Goal: Information Seeking & Learning: Learn about a topic

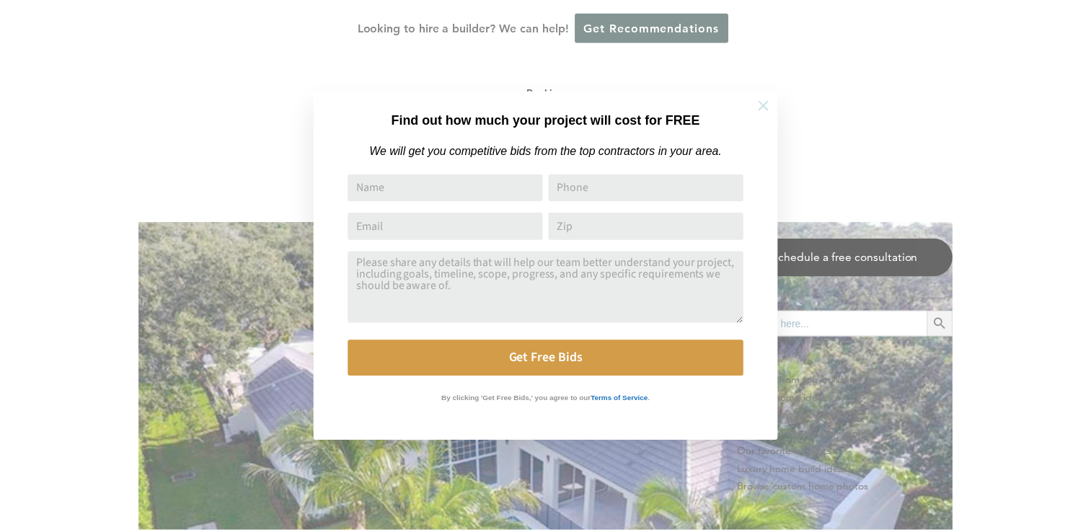
scroll to position [793, 0]
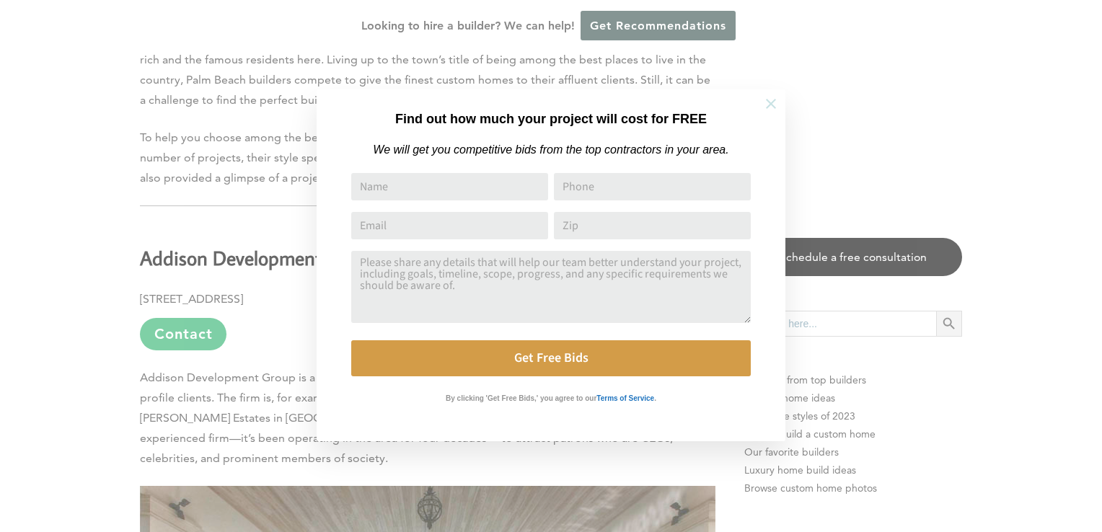
click at [765, 102] on icon at bounding box center [771, 104] width 16 height 16
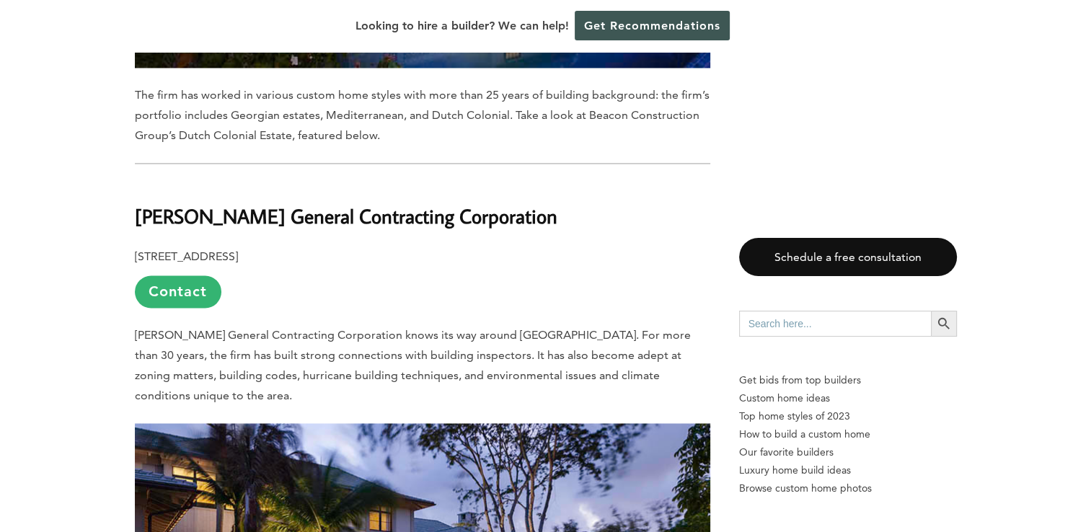
scroll to position [2380, 0]
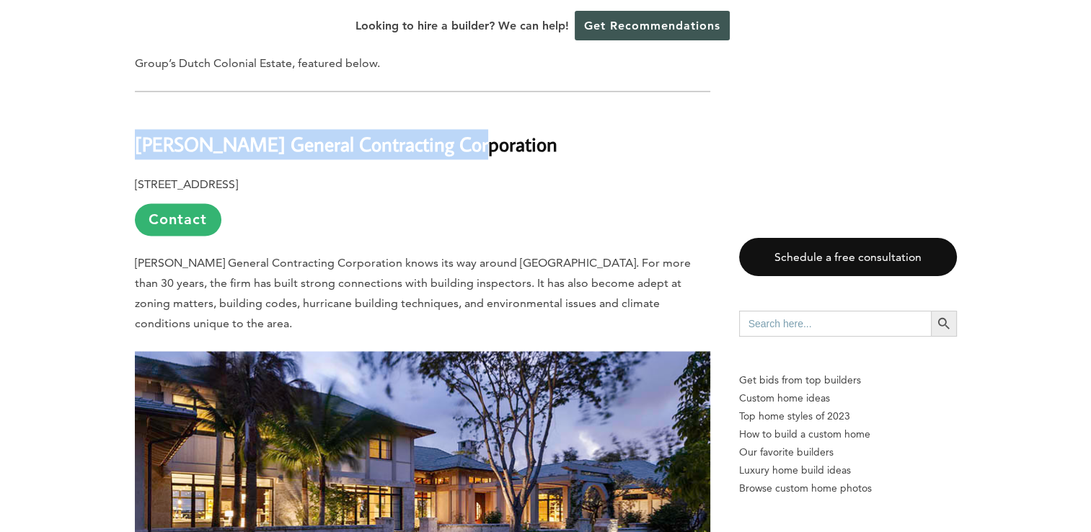
drag, startPoint x: 136, startPoint y: 92, endPoint x: 467, endPoint y: 102, distance: 331.2
click at [467, 109] on h2 "[PERSON_NAME] General Contracting Corporation" at bounding box center [423, 134] width 576 height 50
drag, startPoint x: 467, startPoint y: 102, endPoint x: 444, endPoint y: 94, distance: 24.0
copy b "[PERSON_NAME] General Contracting Corporation"
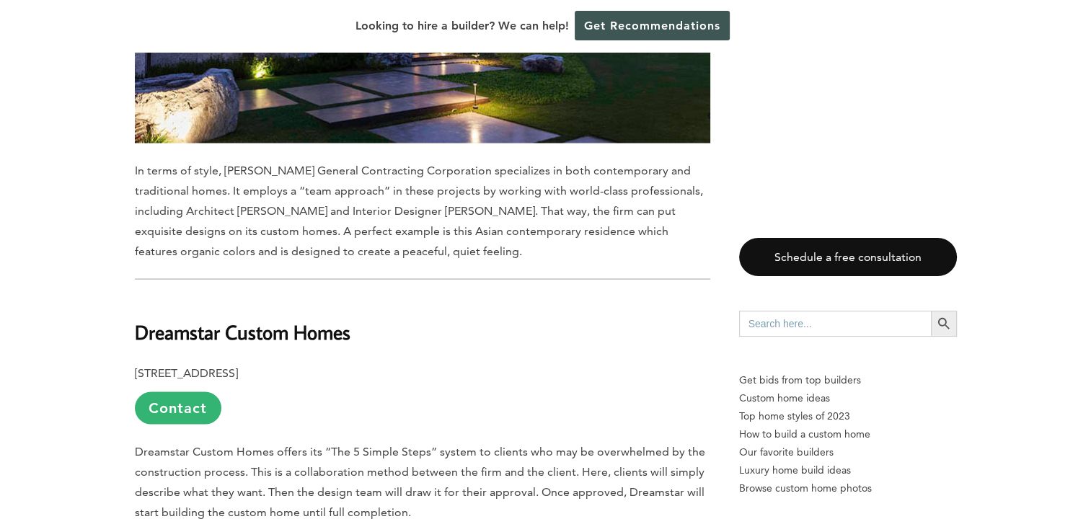
scroll to position [2885, 0]
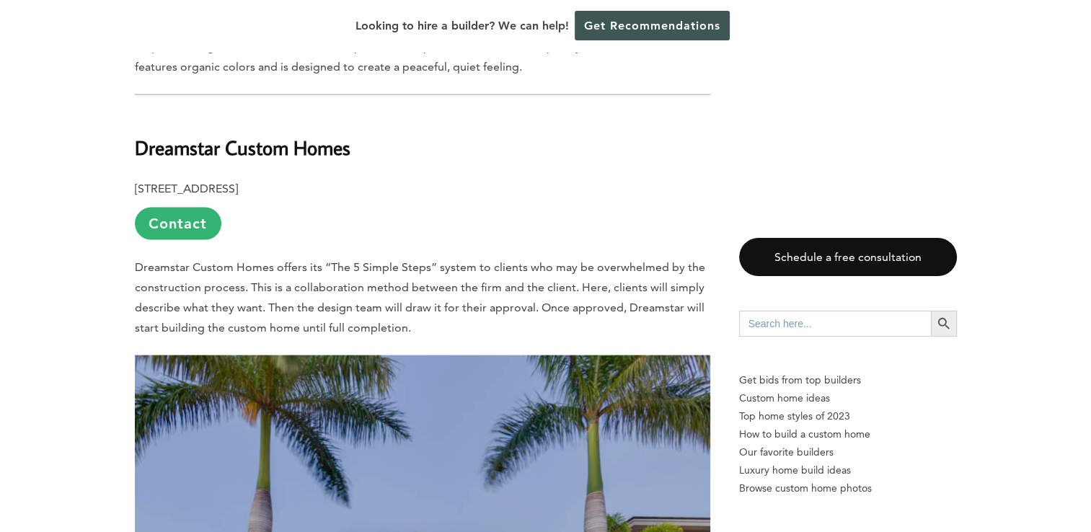
scroll to position [3029, 0]
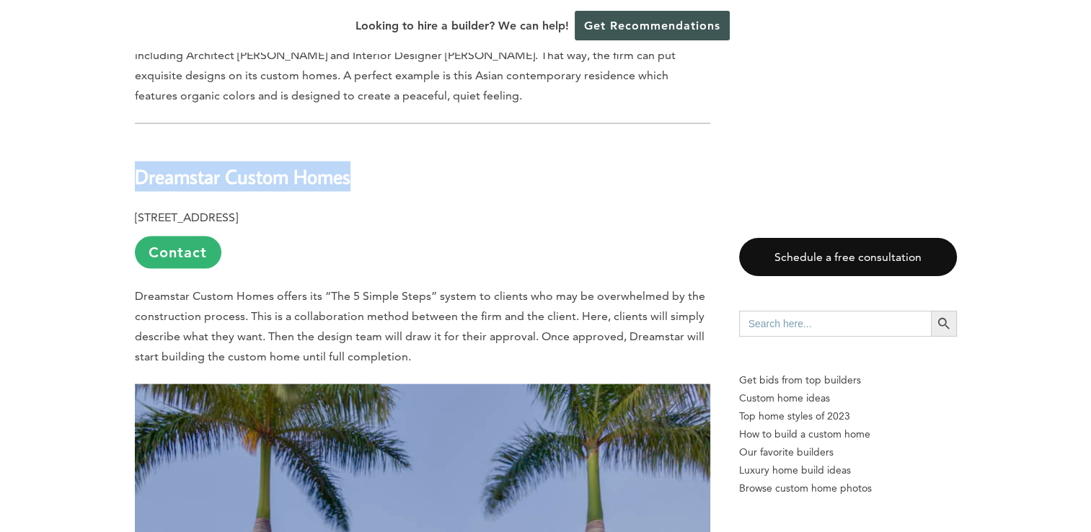
drag, startPoint x: 136, startPoint y: 105, endPoint x: 381, endPoint y: 95, distance: 244.7
click at [381, 141] on h2 "Dreamstar Custom Homes" at bounding box center [423, 166] width 576 height 50
drag, startPoint x: 381, startPoint y: 95, endPoint x: 348, endPoint y: 102, distance: 34.0
copy b "Dreamstar Custom Homes"
click at [296, 208] on p "[STREET_ADDRESS] Contact" at bounding box center [423, 238] width 576 height 61
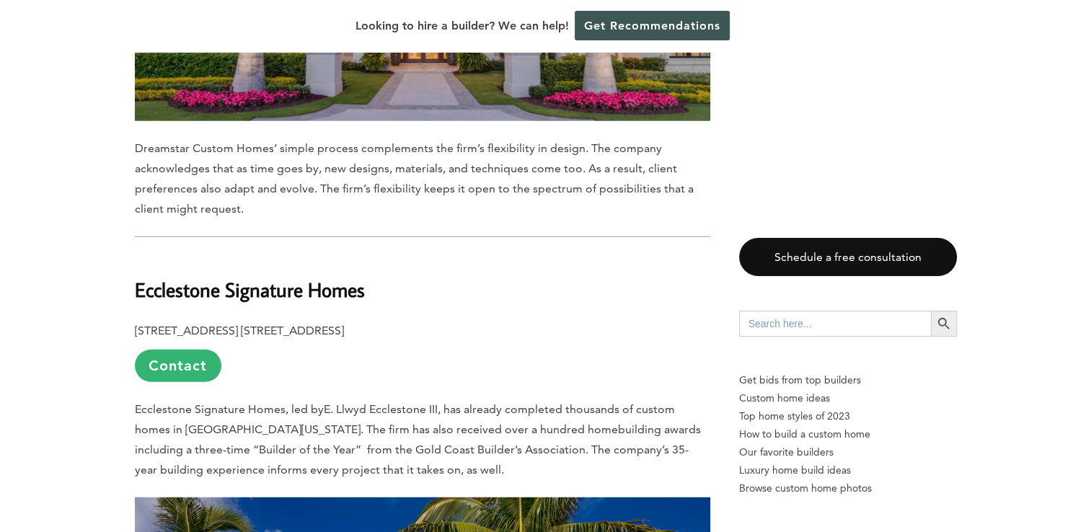
scroll to position [3678, 0]
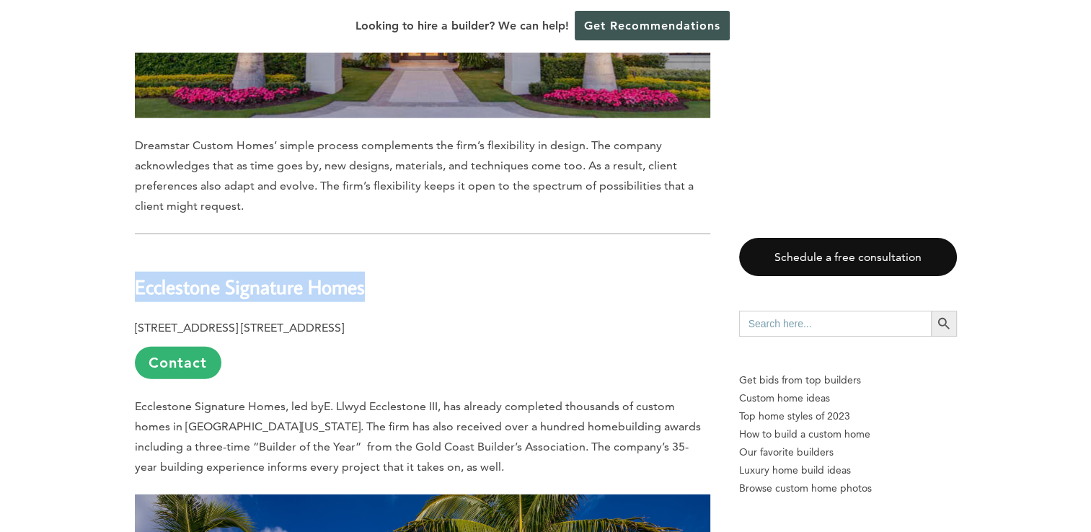
drag, startPoint x: 135, startPoint y: 216, endPoint x: 365, endPoint y: 208, distance: 230.2
click at [365, 274] on b "Ecclestone Signature Homes" at bounding box center [250, 286] width 230 height 25
drag, startPoint x: 365, startPoint y: 208, endPoint x: 351, endPoint y: 213, distance: 14.4
copy b "Ecclestone Signature Homes"
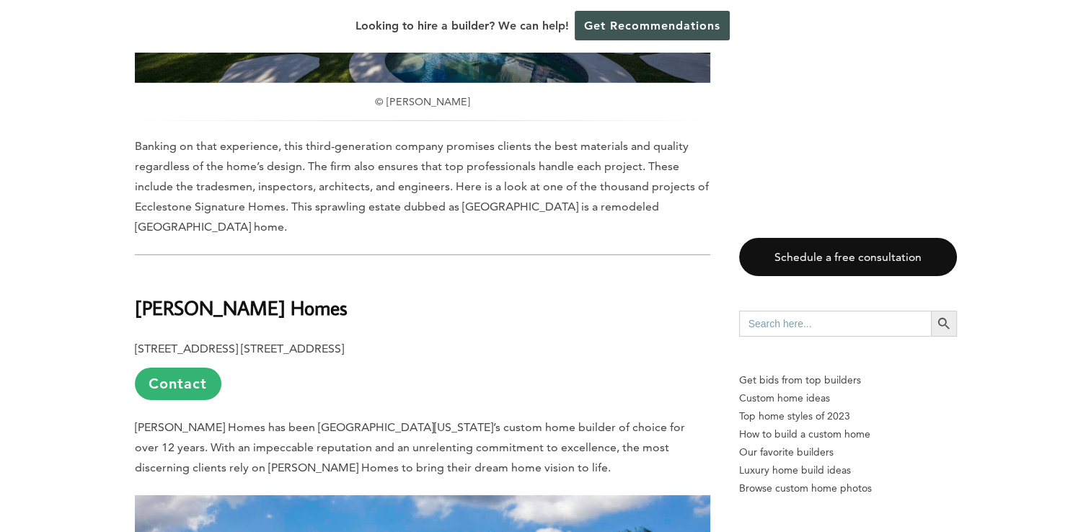
scroll to position [4472, 0]
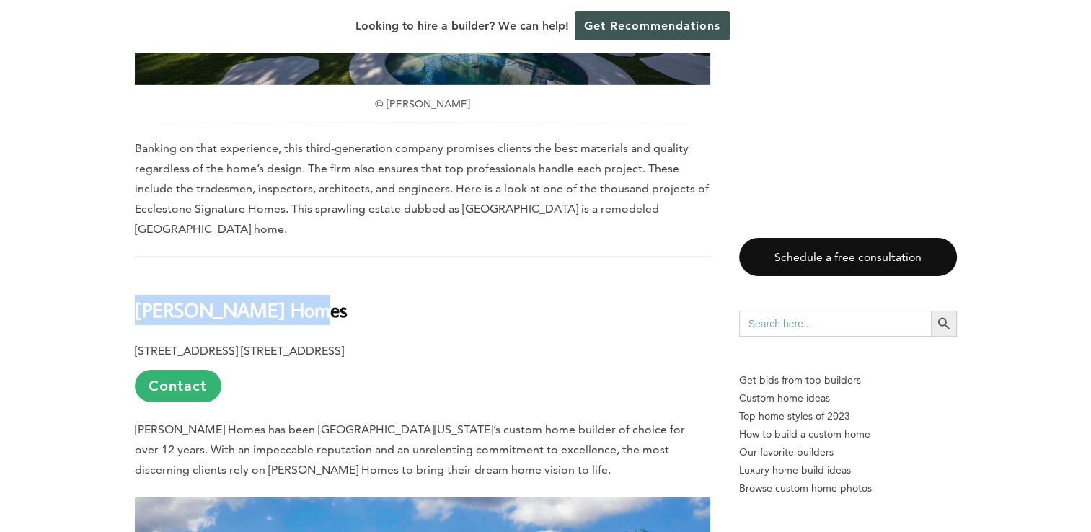
drag, startPoint x: 136, startPoint y: 214, endPoint x: 294, endPoint y: 215, distance: 158.7
click at [294, 275] on h2 "[PERSON_NAME] Homes" at bounding box center [423, 300] width 576 height 50
drag, startPoint x: 294, startPoint y: 215, endPoint x: 285, endPoint y: 216, distance: 9.4
copy b "[PERSON_NAME] Homes"
click at [499, 275] on h2 "[PERSON_NAME] Homes" at bounding box center [423, 300] width 576 height 50
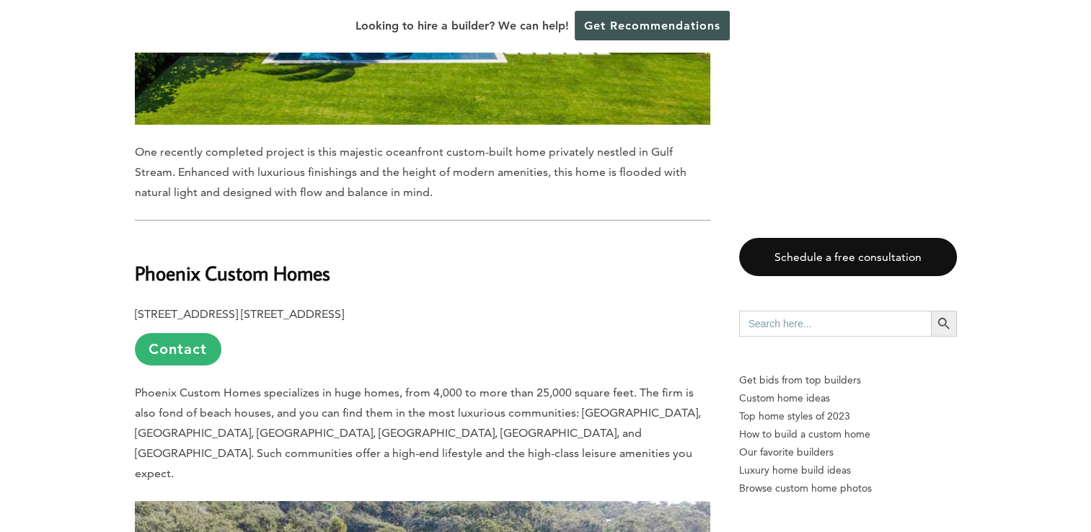
scroll to position [5193, 0]
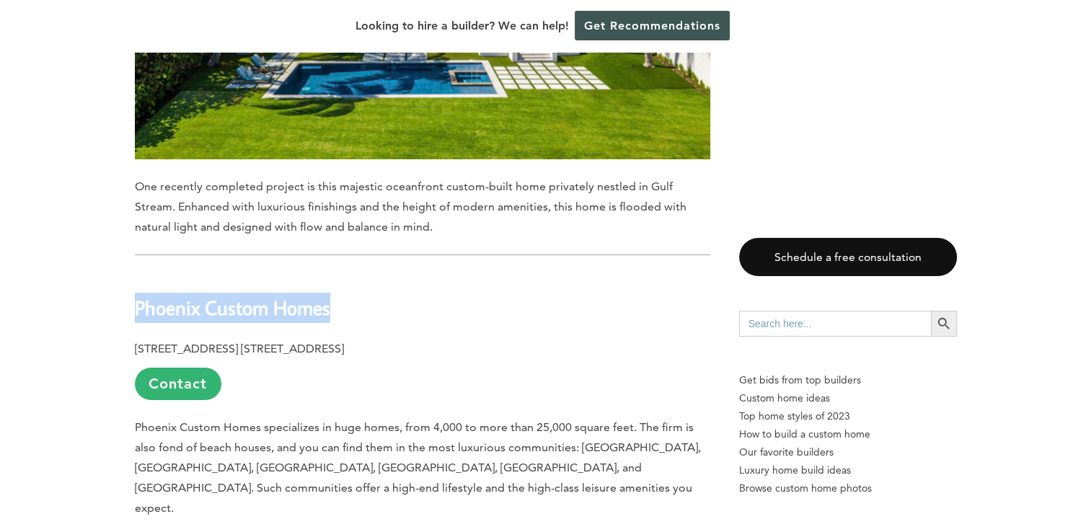
drag, startPoint x: 134, startPoint y: 212, endPoint x: 340, endPoint y: 211, distance: 205.6
click at [340, 273] on h2 "Phoenix Custom Homes" at bounding box center [423, 298] width 576 height 50
drag, startPoint x: 340, startPoint y: 211, endPoint x: 317, endPoint y: 214, distance: 22.5
copy b "Phoenix Custom Homes"
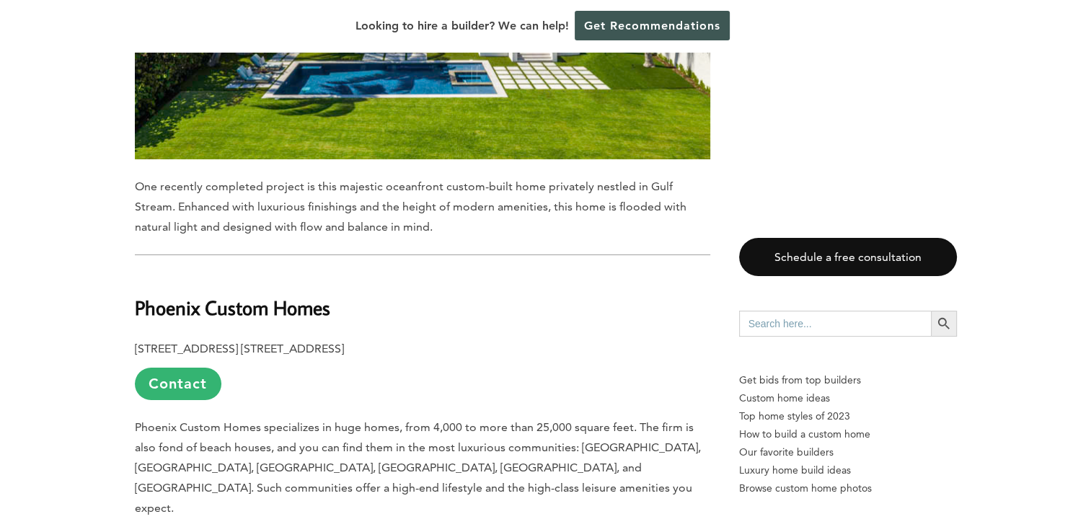
click at [464, 339] on p "[STREET_ADDRESS] [STREET_ADDRESS] Contact" at bounding box center [423, 369] width 576 height 61
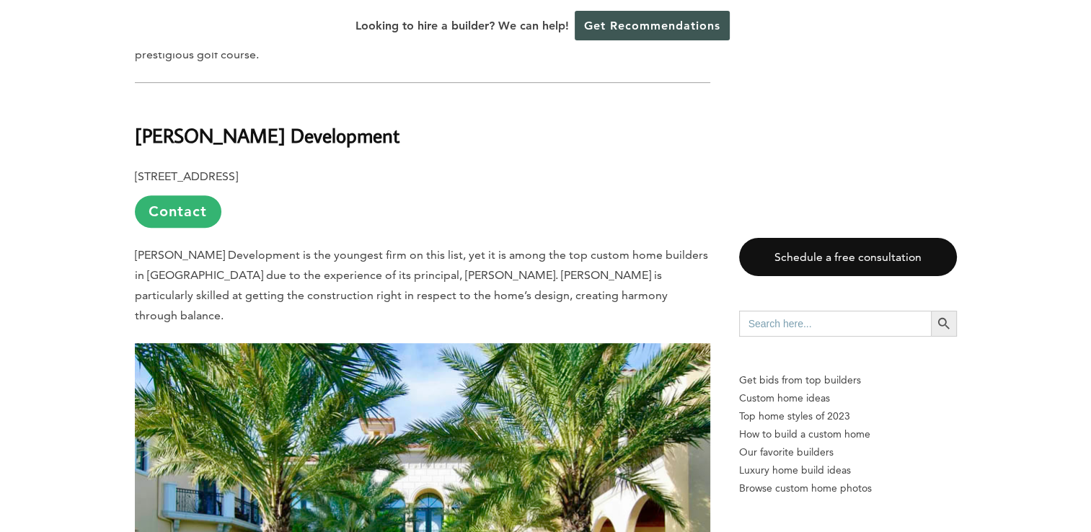
scroll to position [5986, 0]
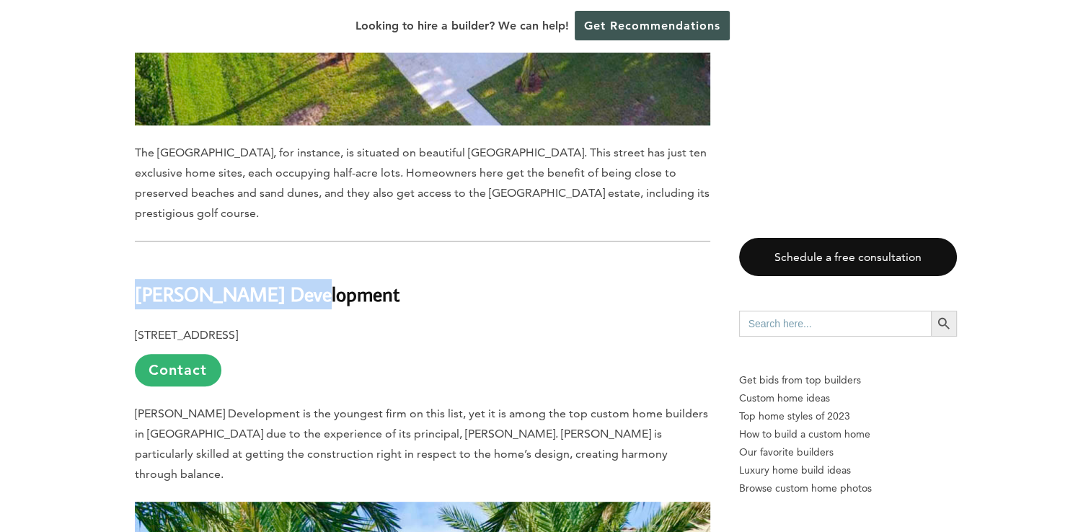
drag, startPoint x: 136, startPoint y: 181, endPoint x: 300, endPoint y: 182, distance: 164.4
click at [300, 281] on b "[PERSON_NAME] Development" at bounding box center [267, 293] width 265 height 25
copy b "[PERSON_NAME] Development"
click at [353, 259] on h2 "[PERSON_NAME] Development" at bounding box center [423, 284] width 576 height 50
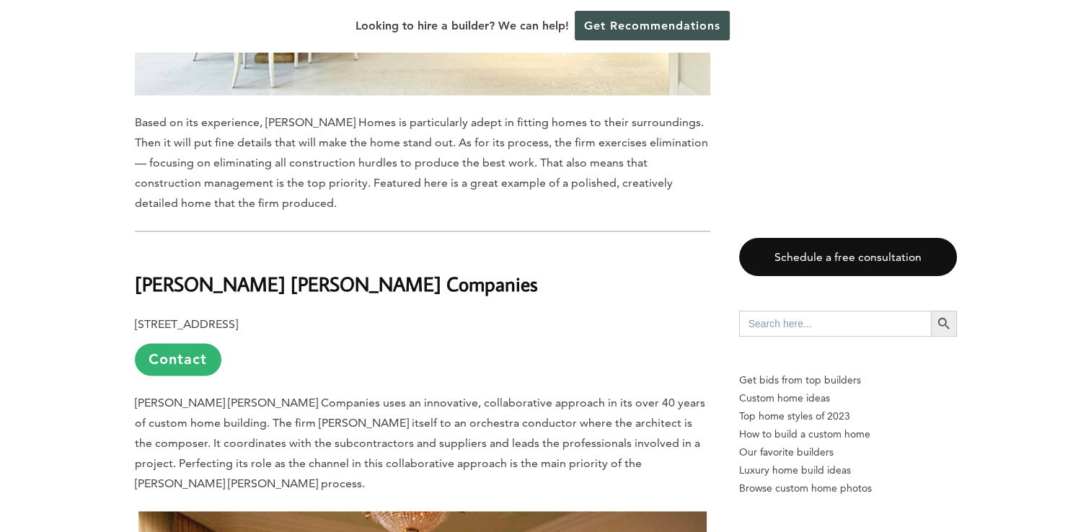
scroll to position [7501, 0]
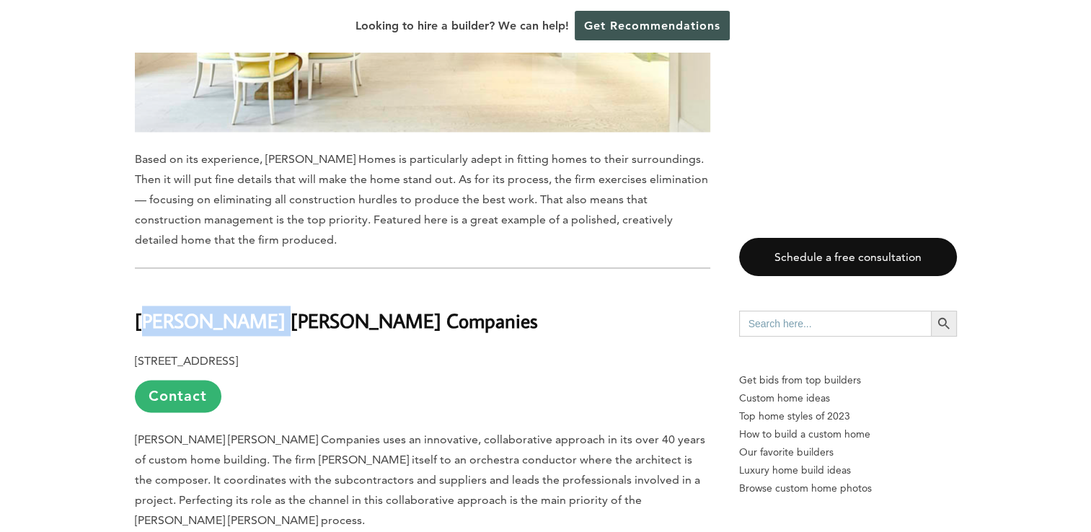
drag, startPoint x: 140, startPoint y: 183, endPoint x: 257, endPoint y: 184, distance: 116.8
click at [257, 308] on b "[PERSON_NAME] [PERSON_NAME] Companies" at bounding box center [336, 320] width 403 height 25
drag, startPoint x: 257, startPoint y: 184, endPoint x: 136, endPoint y: 195, distance: 121.7
click at [136, 308] on b "[PERSON_NAME] [PERSON_NAME] Companies" at bounding box center [336, 320] width 403 height 25
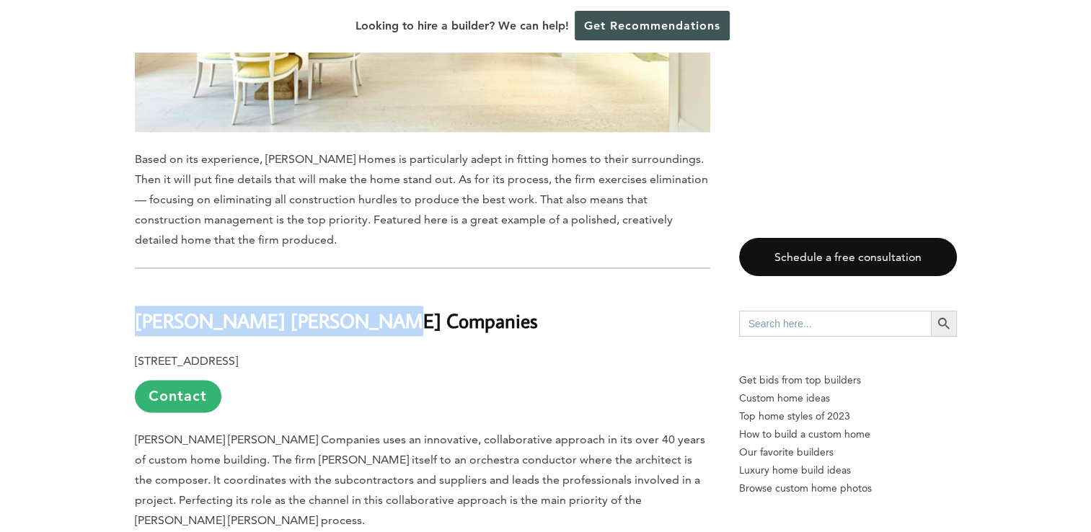
drag, startPoint x: 136, startPoint y: 189, endPoint x: 369, endPoint y: 195, distance: 233.1
click at [369, 286] on h2 "[PERSON_NAME] [PERSON_NAME] Companies" at bounding box center [423, 311] width 576 height 50
drag, startPoint x: 369, startPoint y: 195, endPoint x: 341, endPoint y: 189, distance: 28.2
copy b "[PERSON_NAME] [PERSON_NAME] Companies"
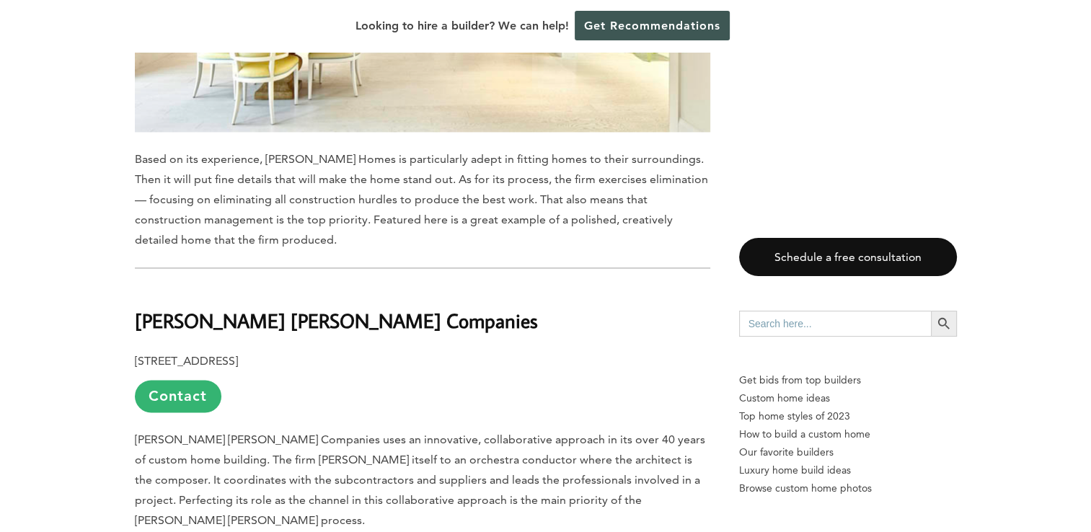
click at [464, 351] on p "[STREET_ADDRESS] Contact" at bounding box center [423, 381] width 576 height 61
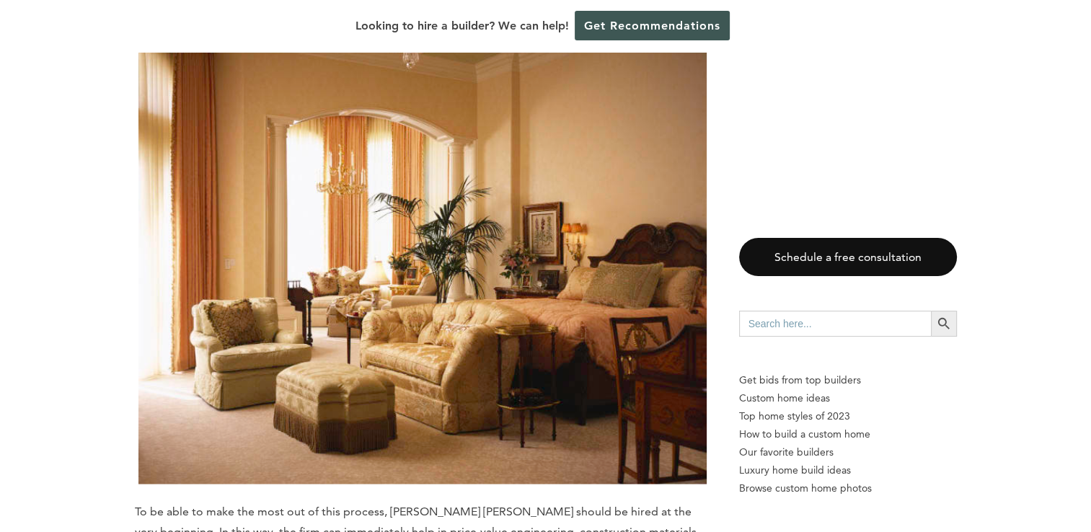
scroll to position [8294, 0]
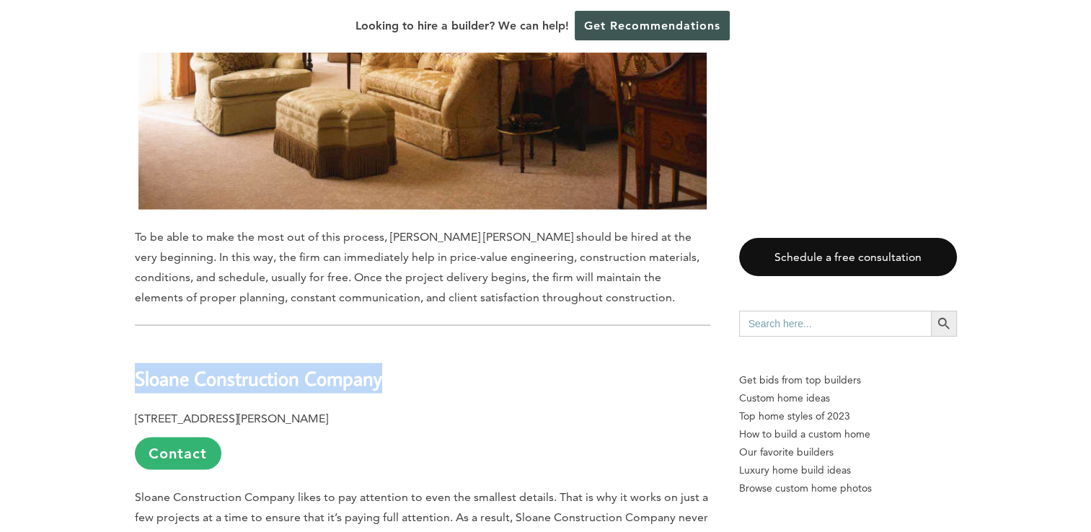
drag, startPoint x: 136, startPoint y: 224, endPoint x: 400, endPoint y: 220, distance: 264.0
click at [400, 343] on h2 "Sloane Construction Company" at bounding box center [423, 368] width 576 height 50
drag, startPoint x: 400, startPoint y: 220, endPoint x: 370, endPoint y: 223, distance: 30.4
copy b "Sloane Construction Company"
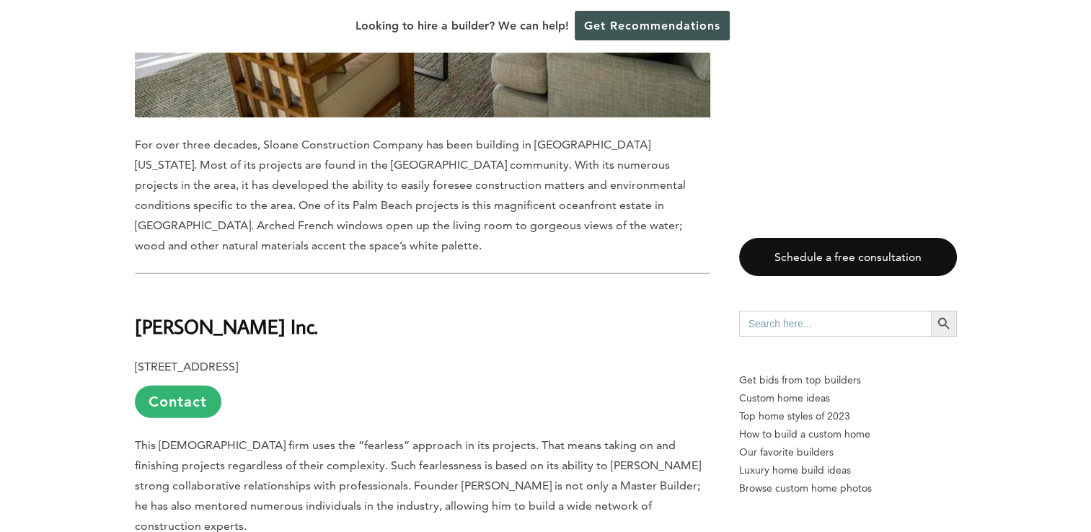
scroll to position [9088, 0]
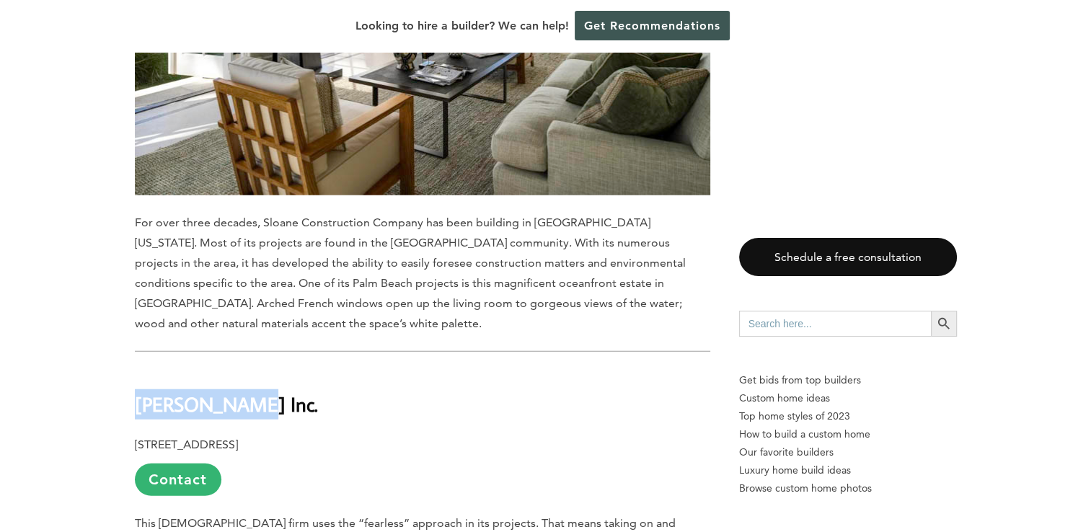
drag, startPoint x: 136, startPoint y: 225, endPoint x: 250, endPoint y: 226, distance: 114.7
click at [250, 369] on h2 "[PERSON_NAME] Inc." at bounding box center [423, 394] width 576 height 50
drag, startPoint x: 250, startPoint y: 226, endPoint x: 229, endPoint y: 233, distance: 22.8
copy b "[PERSON_NAME] Inc."
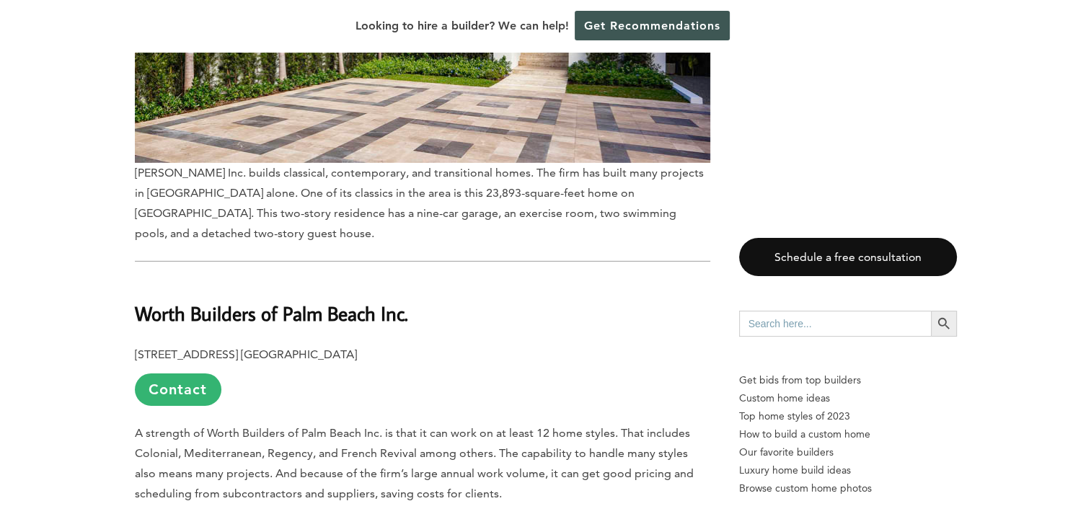
scroll to position [9953, 0]
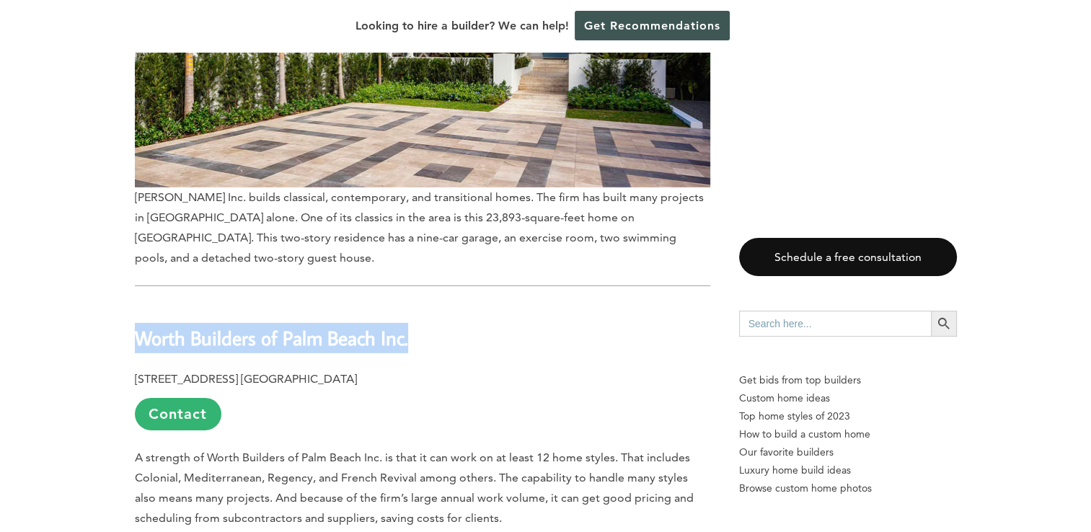
drag, startPoint x: 136, startPoint y: 149, endPoint x: 480, endPoint y: 154, distance: 344.1
click at [480, 304] on h2 "Worth Builders of Palm Beach Inc." at bounding box center [423, 329] width 576 height 50
copy b "Worth Builders of Palm Beach Inc."
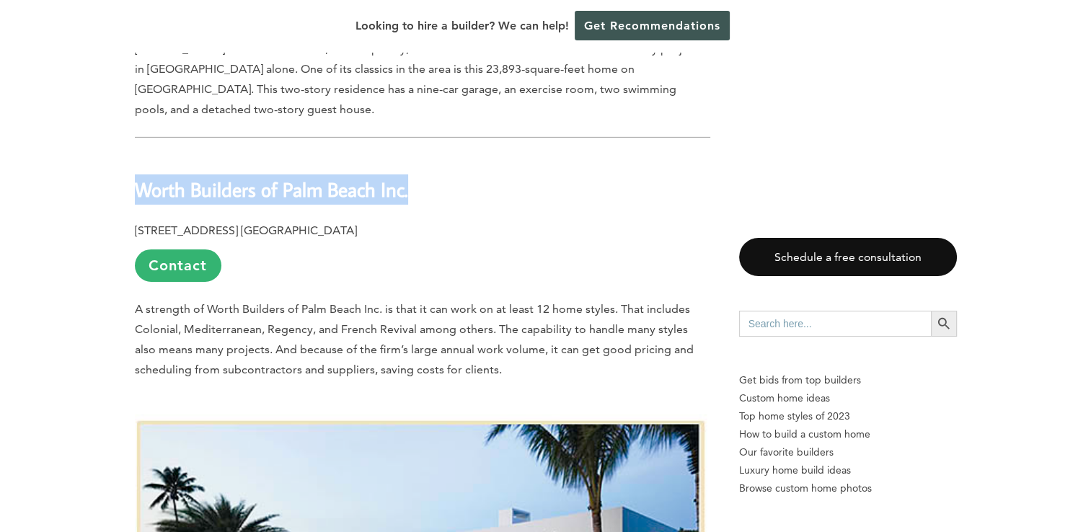
scroll to position [10097, 0]
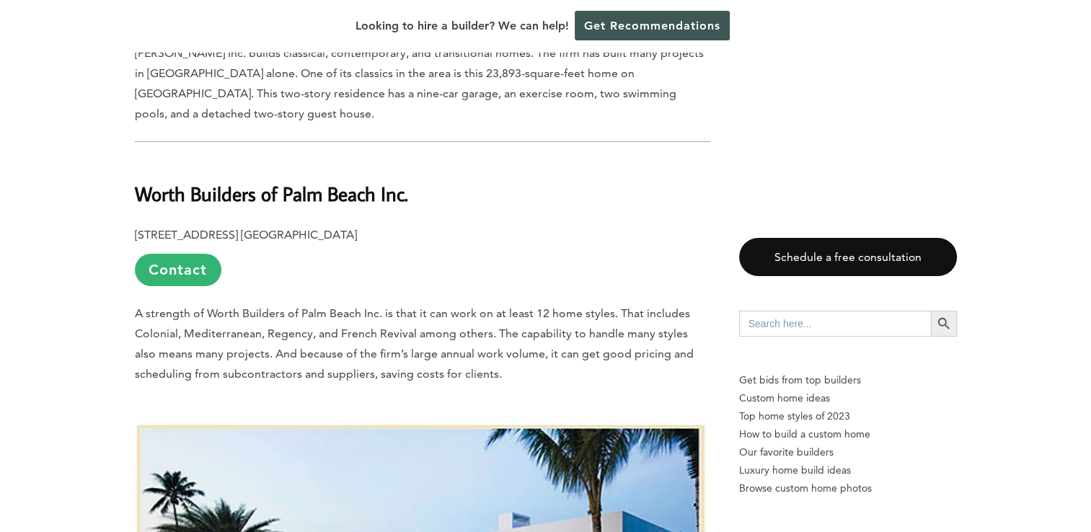
click at [439, 304] on p "A strength of Worth Builders of Palm Beach Inc. is that it can work on at least…" at bounding box center [423, 344] width 576 height 81
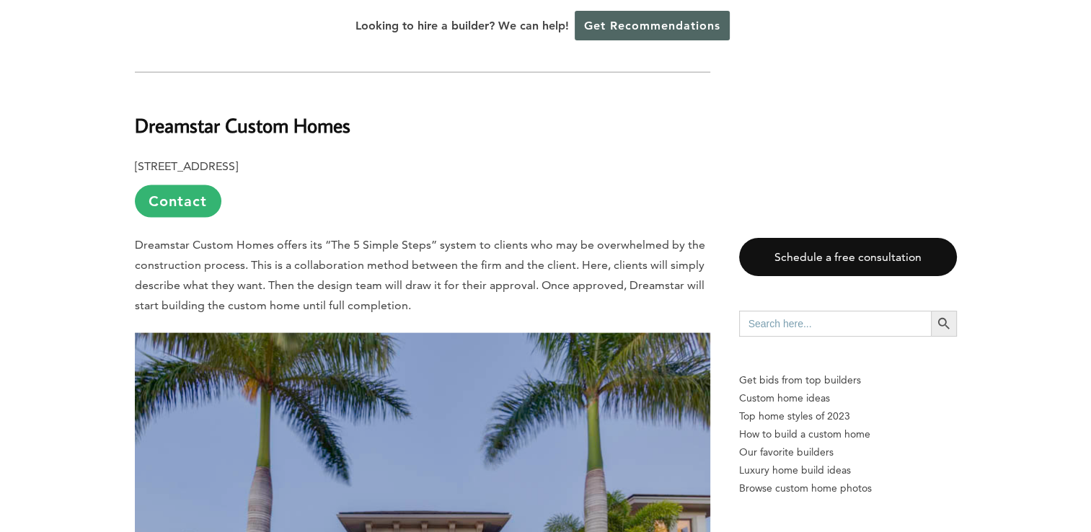
scroll to position [2908, 0]
